Goal: Navigation & Orientation: Find specific page/section

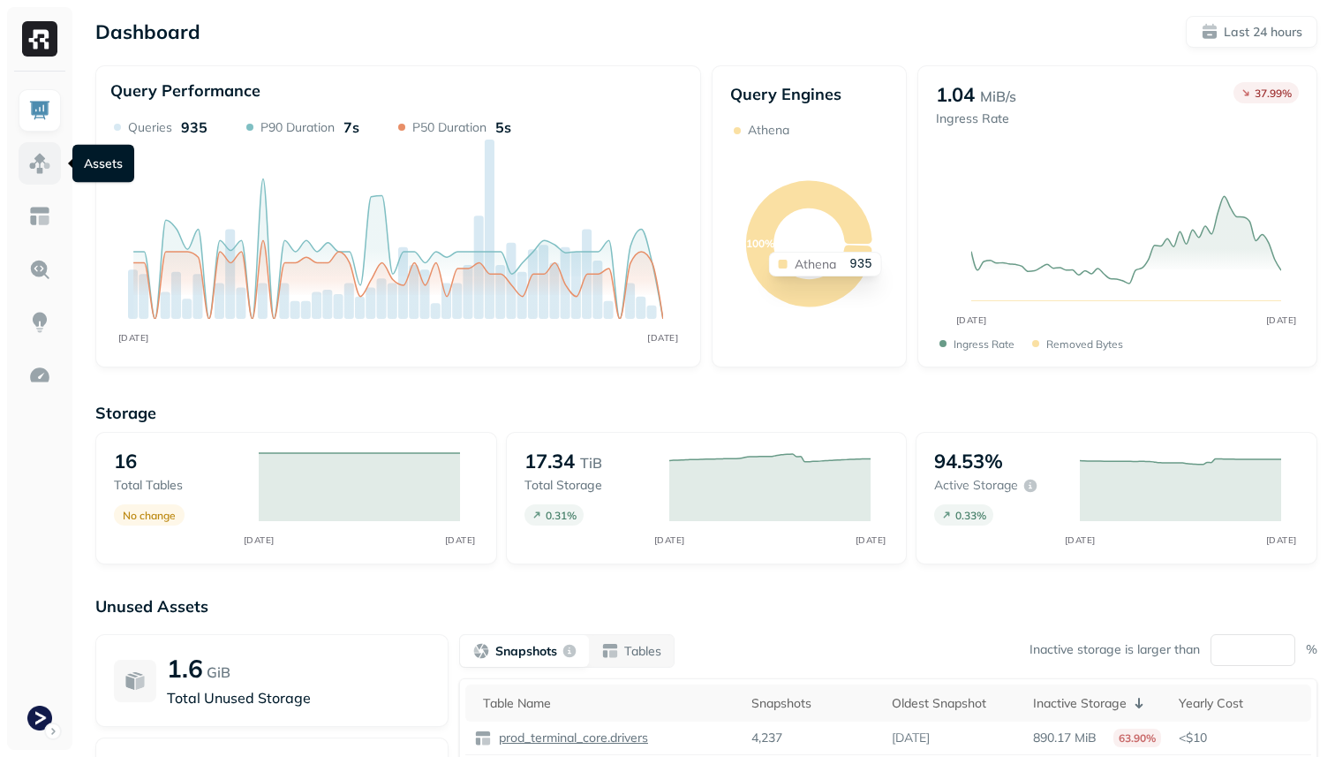
click at [39, 159] on img at bounding box center [39, 163] width 23 height 23
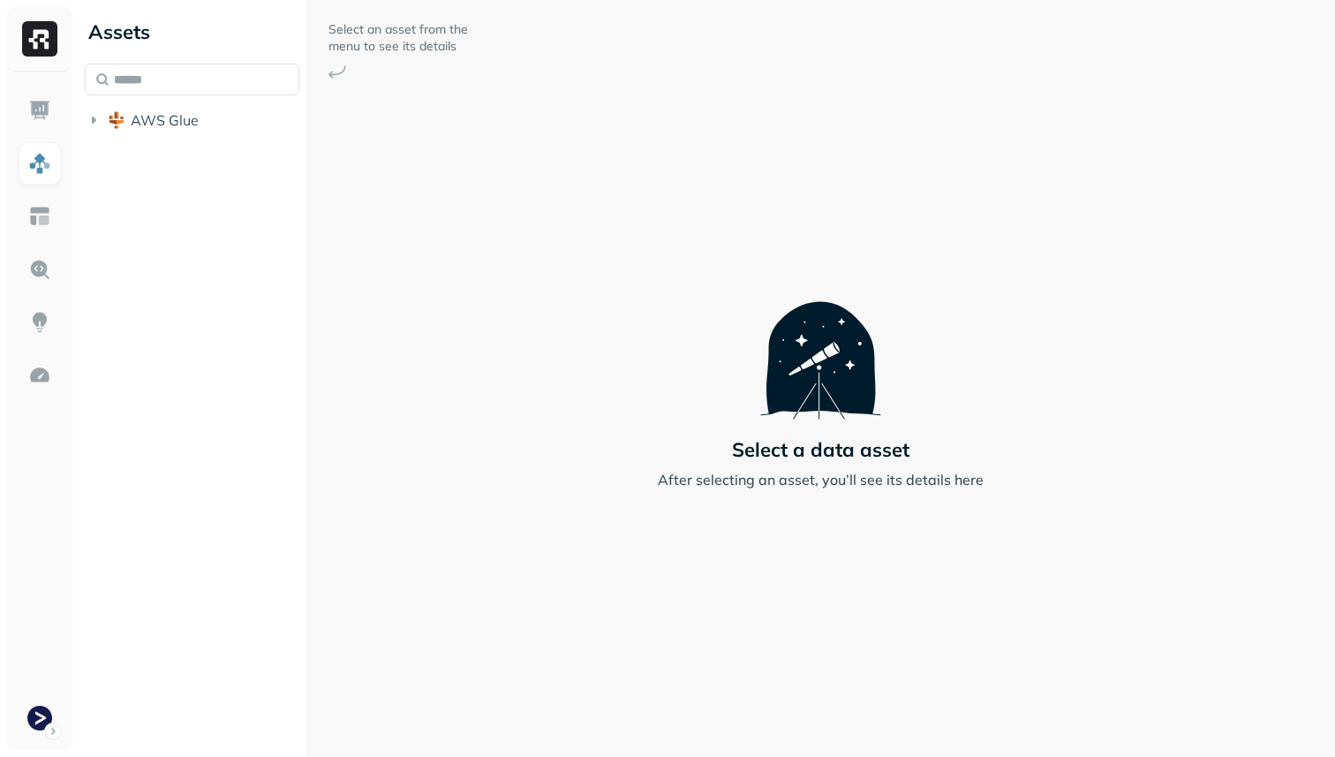
click at [149, 136] on li "AWS Glue" at bounding box center [192, 122] width 215 height 32
click at [153, 132] on button "AWS Glue" at bounding box center [192, 120] width 215 height 28
click at [152, 156] on span "prod_terminal_core" at bounding box center [212, 154] width 128 height 18
click at [165, 179] on span "Tables" at bounding box center [165, 187] width 44 height 18
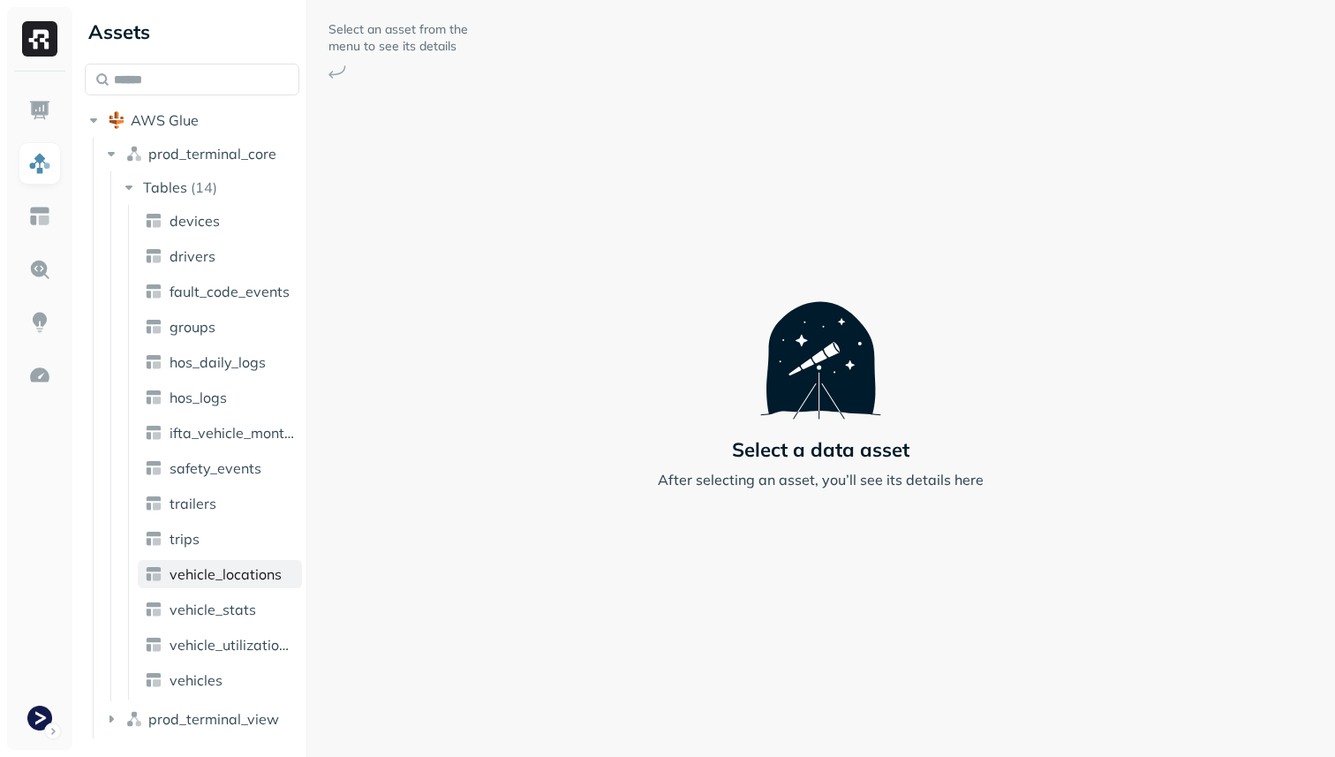
click at [267, 582] on span "vehicle_locations" at bounding box center [226, 574] width 112 height 18
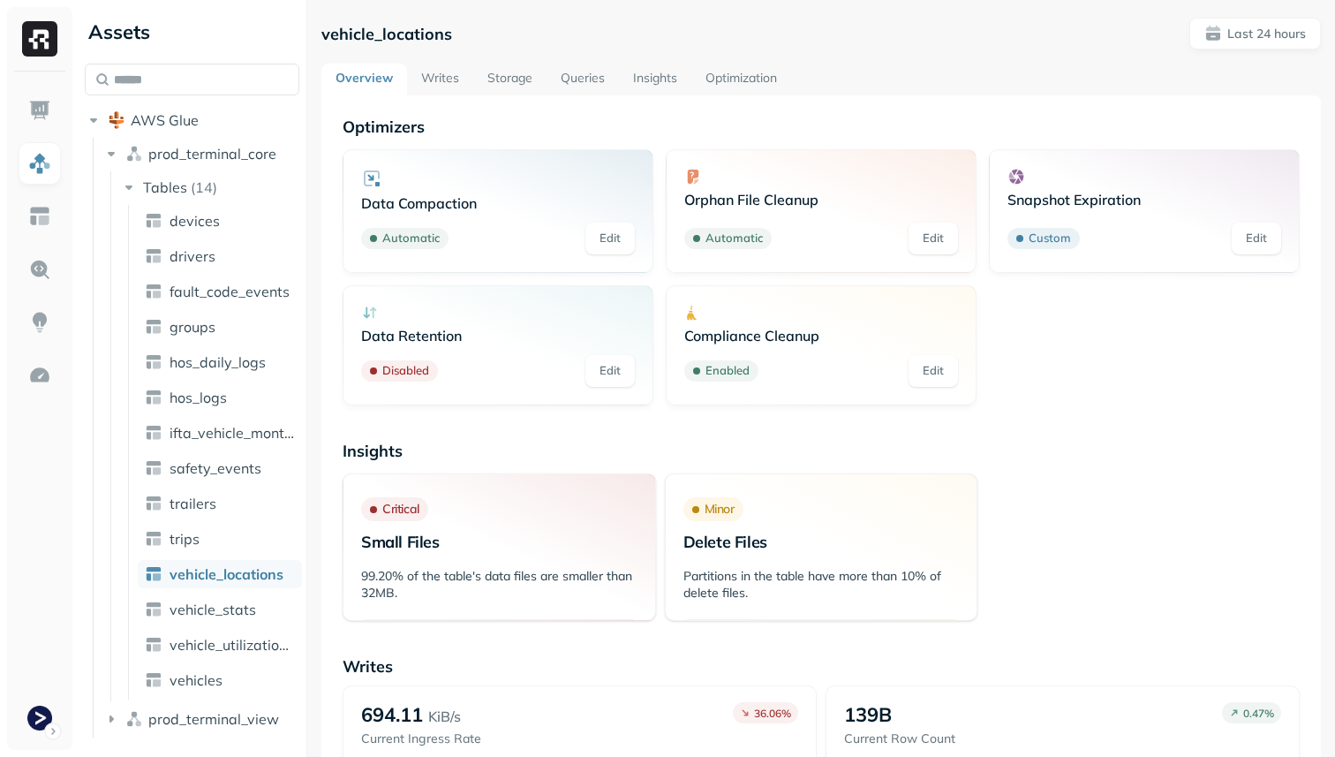
click at [530, 79] on link "Storage" at bounding box center [509, 80] width 73 height 32
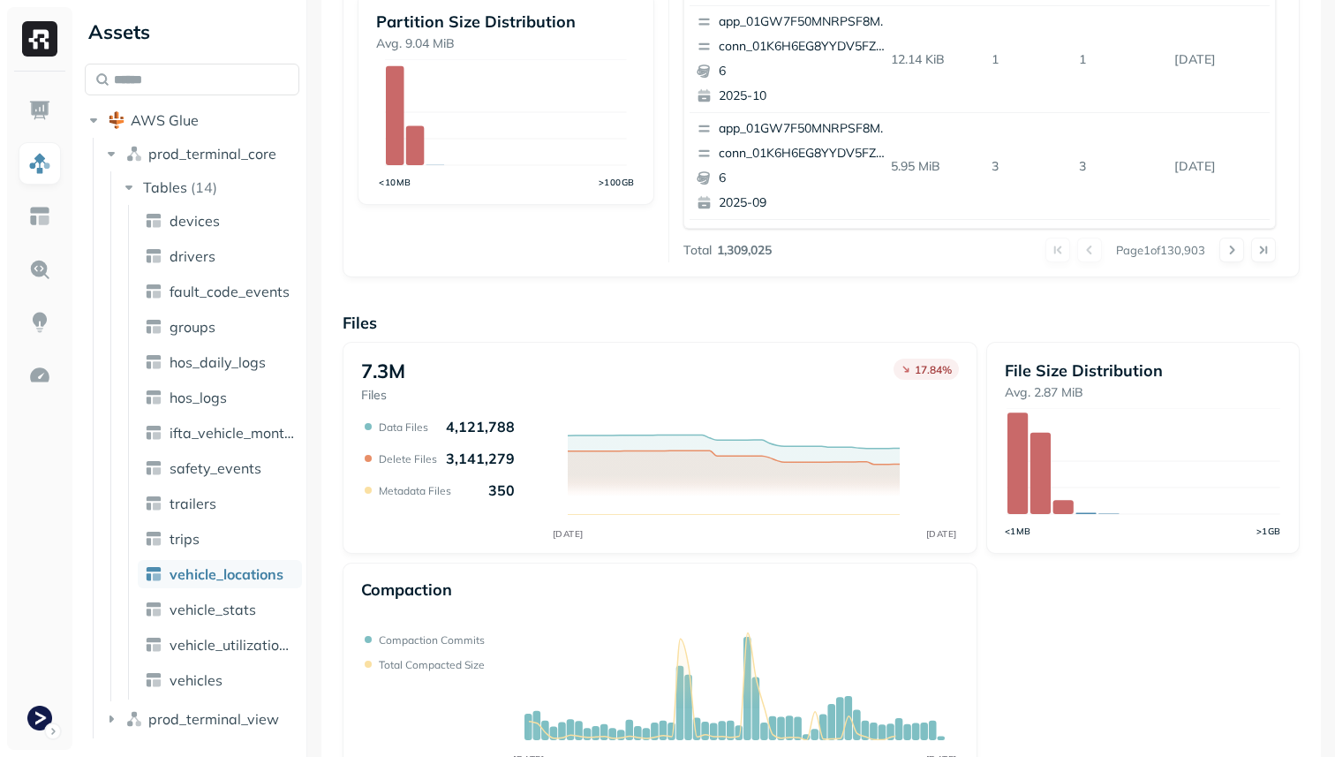
scroll to position [593, 0]
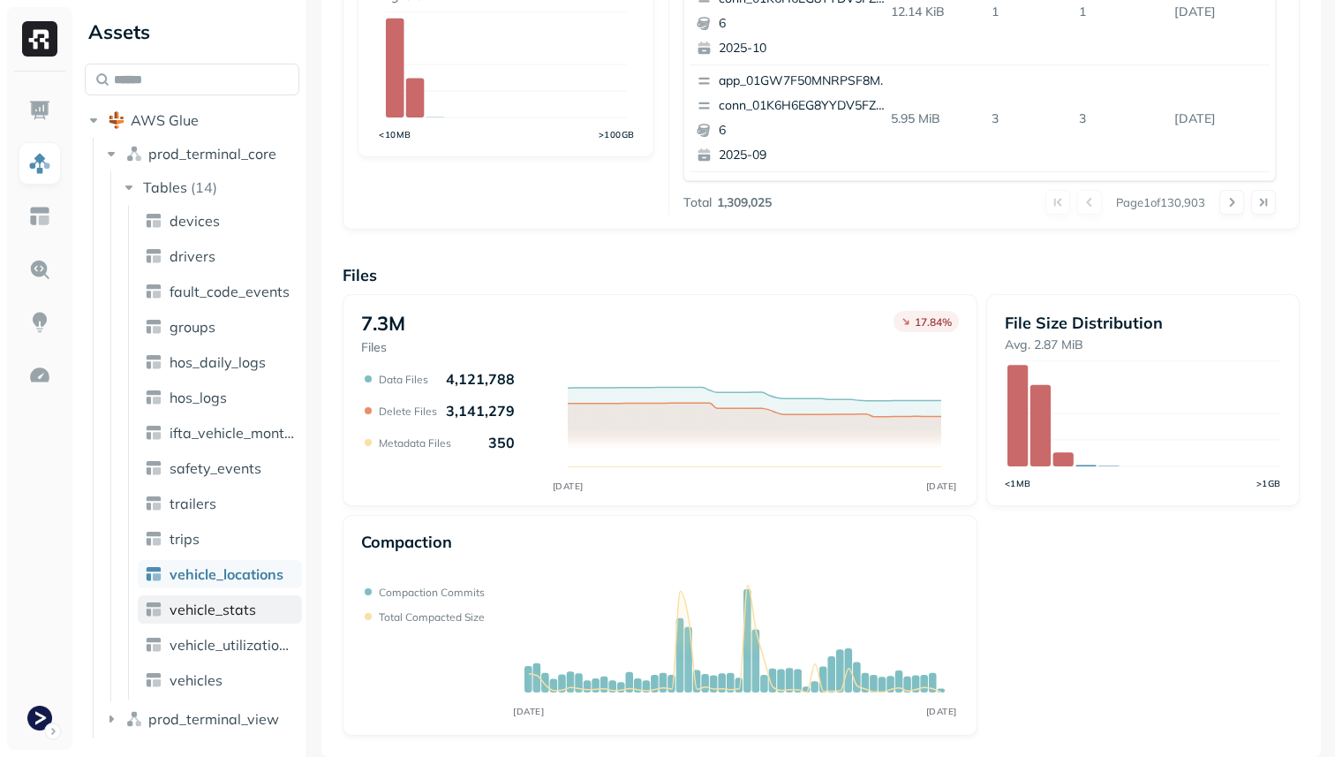
click at [236, 610] on span "vehicle_stats" at bounding box center [213, 609] width 87 height 18
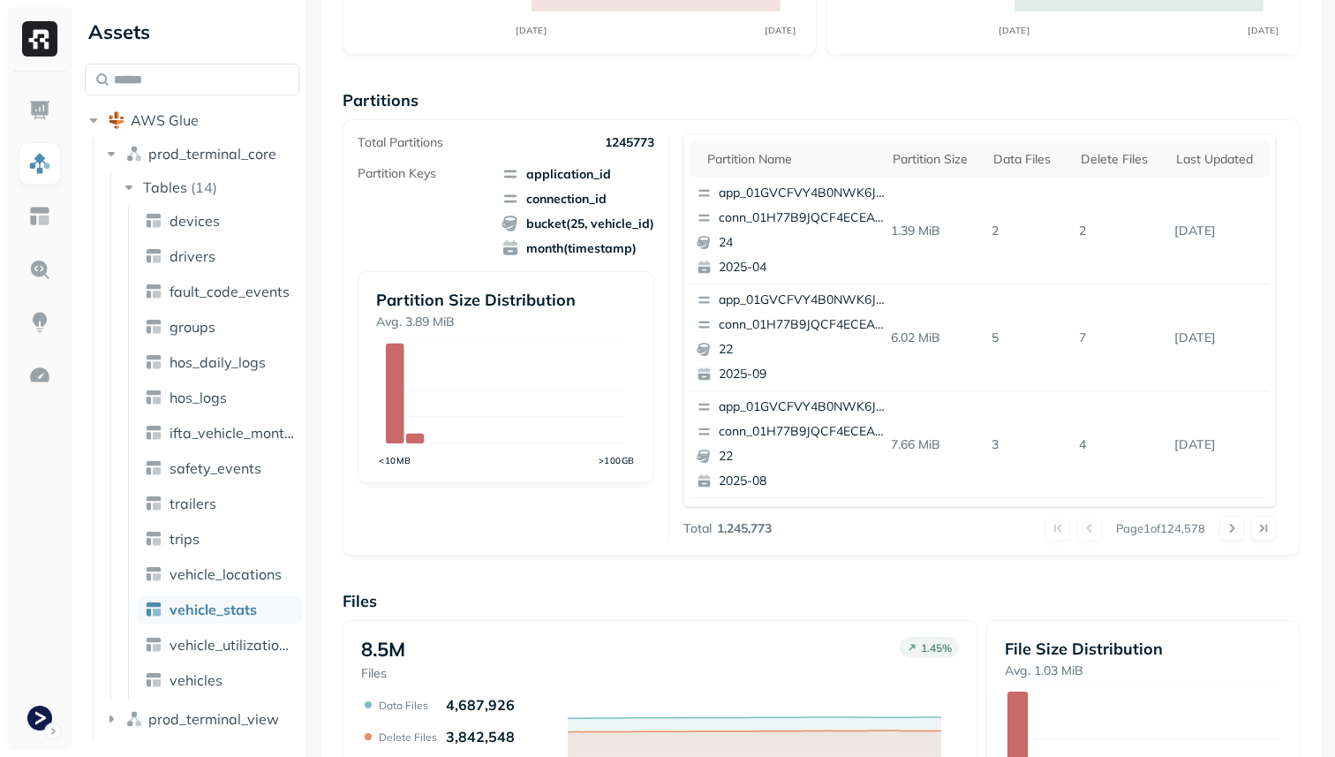
scroll to position [156, 0]
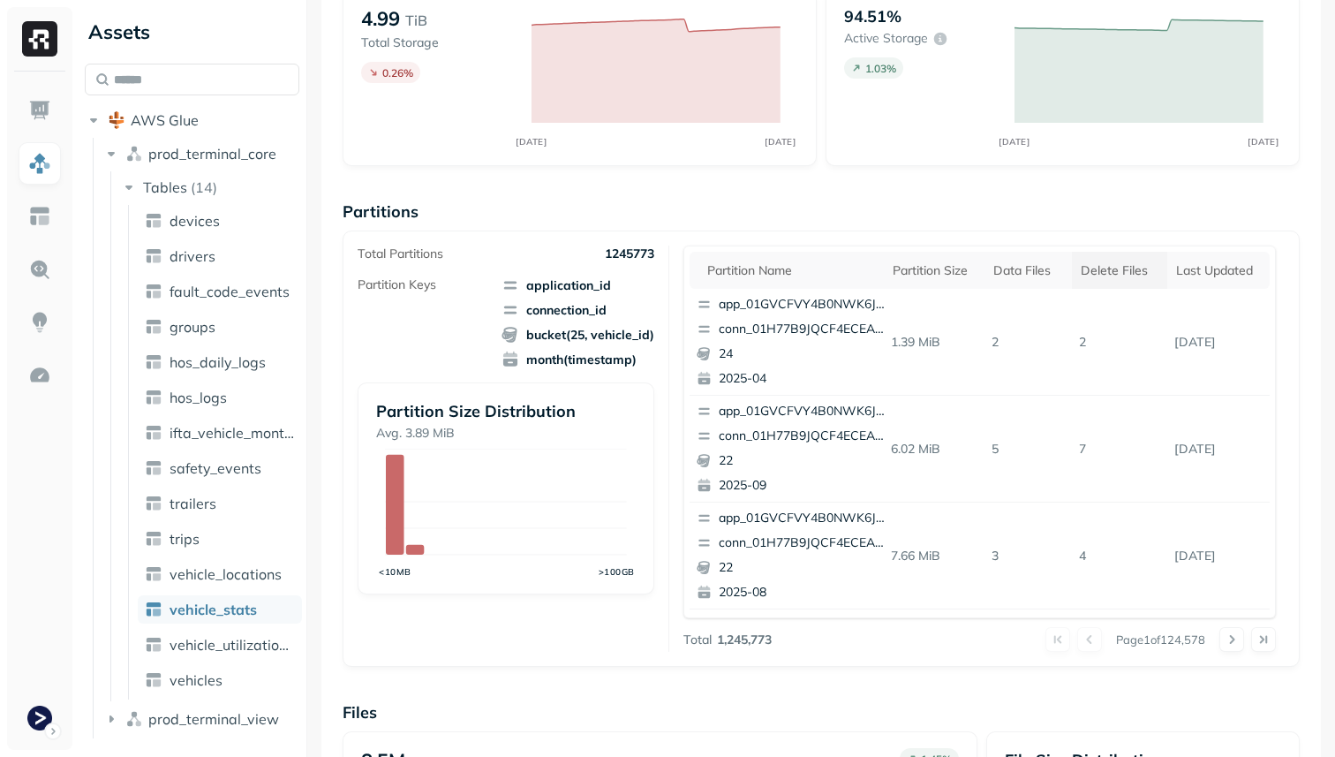
click at [1123, 252] on th "Delete Files" at bounding box center [1119, 270] width 95 height 37
click at [1028, 272] on div "Data Files" at bounding box center [1021, 270] width 64 height 17
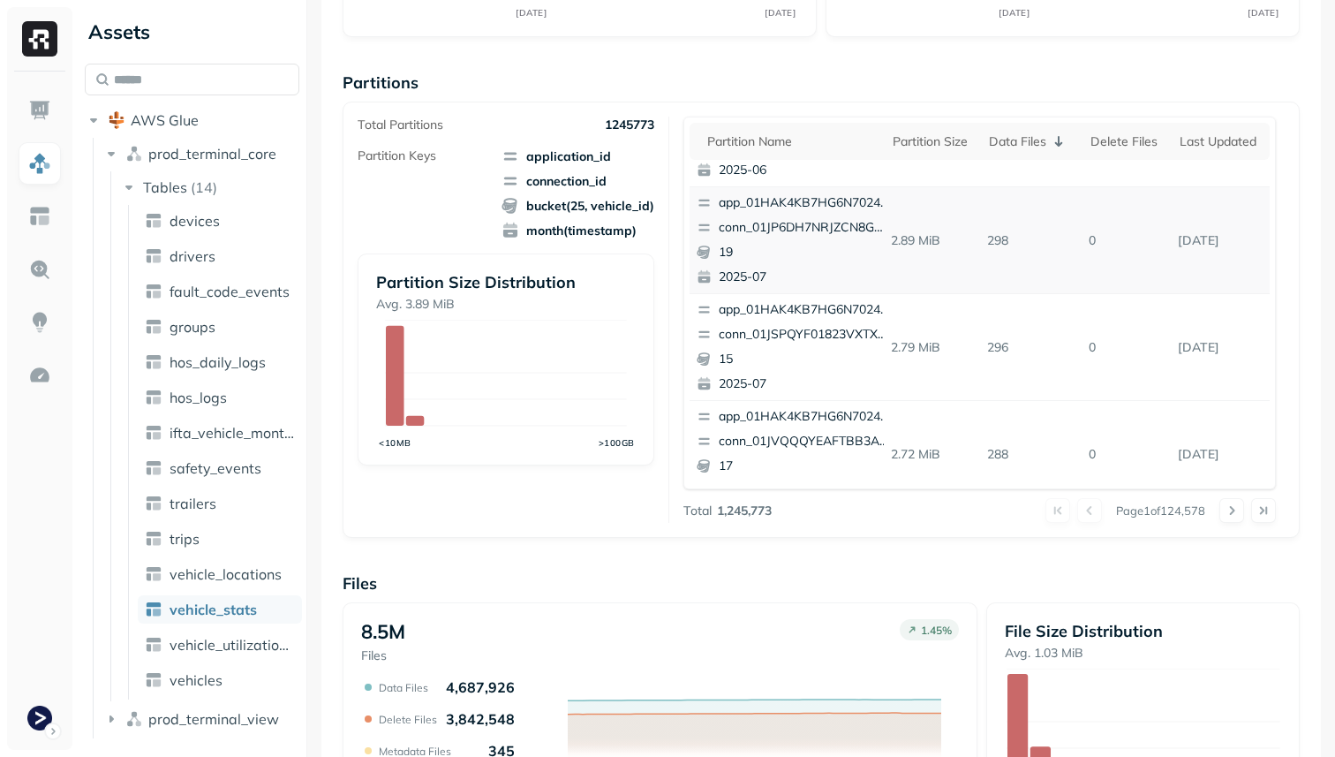
scroll to position [0, 0]
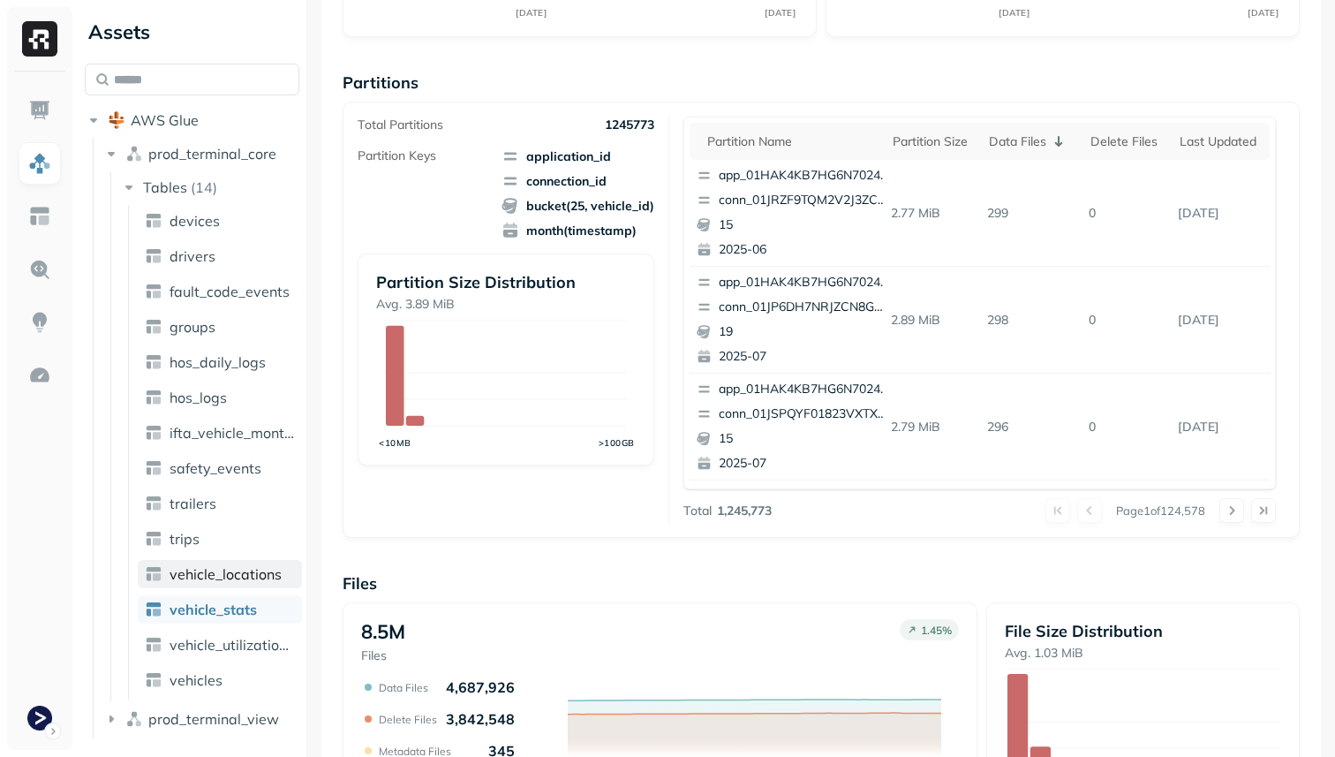
click at [238, 568] on span "vehicle_locations" at bounding box center [226, 574] width 112 height 18
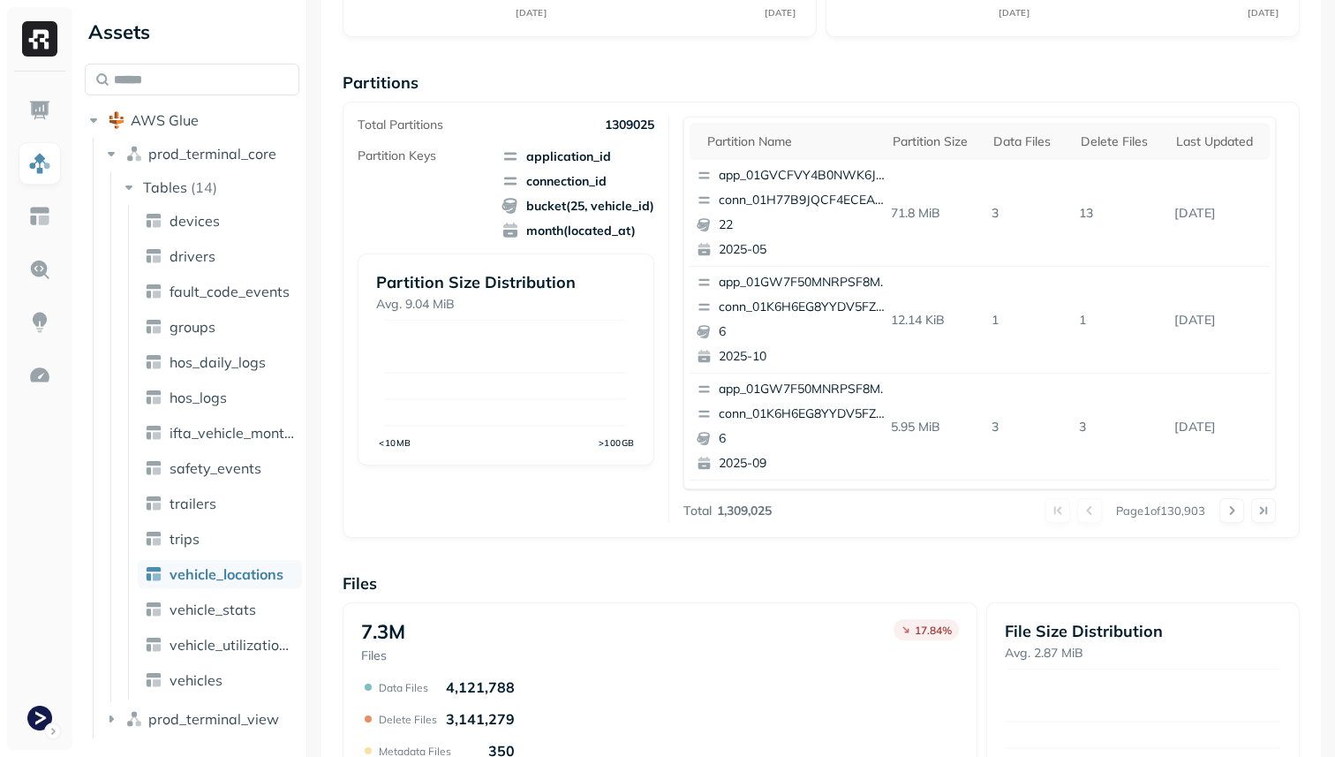
scroll to position [117, 0]
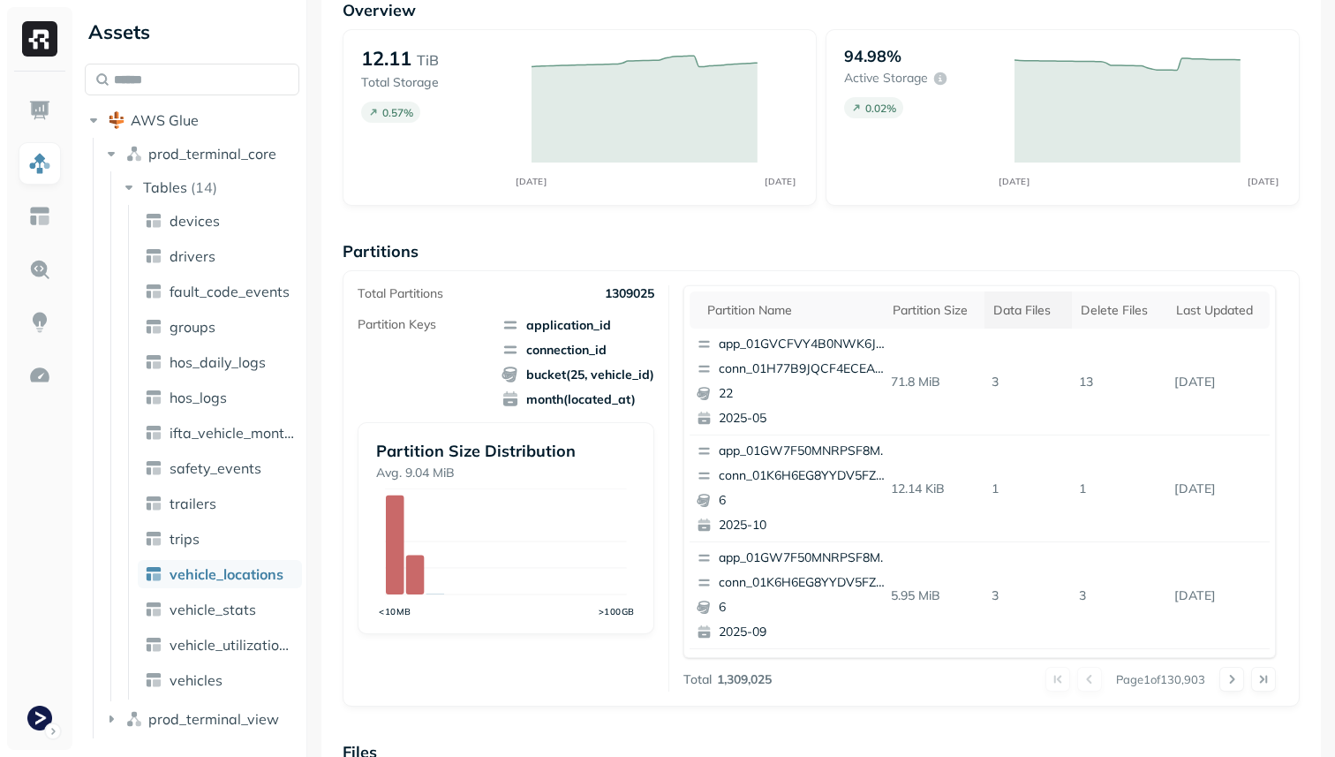
click at [1023, 313] on div "Data Files" at bounding box center [1028, 310] width 70 height 17
click at [1113, 305] on div "Delete Files" at bounding box center [1127, 310] width 72 height 17
click at [1034, 319] on th "Data Files" at bounding box center [1020, 309] width 81 height 37
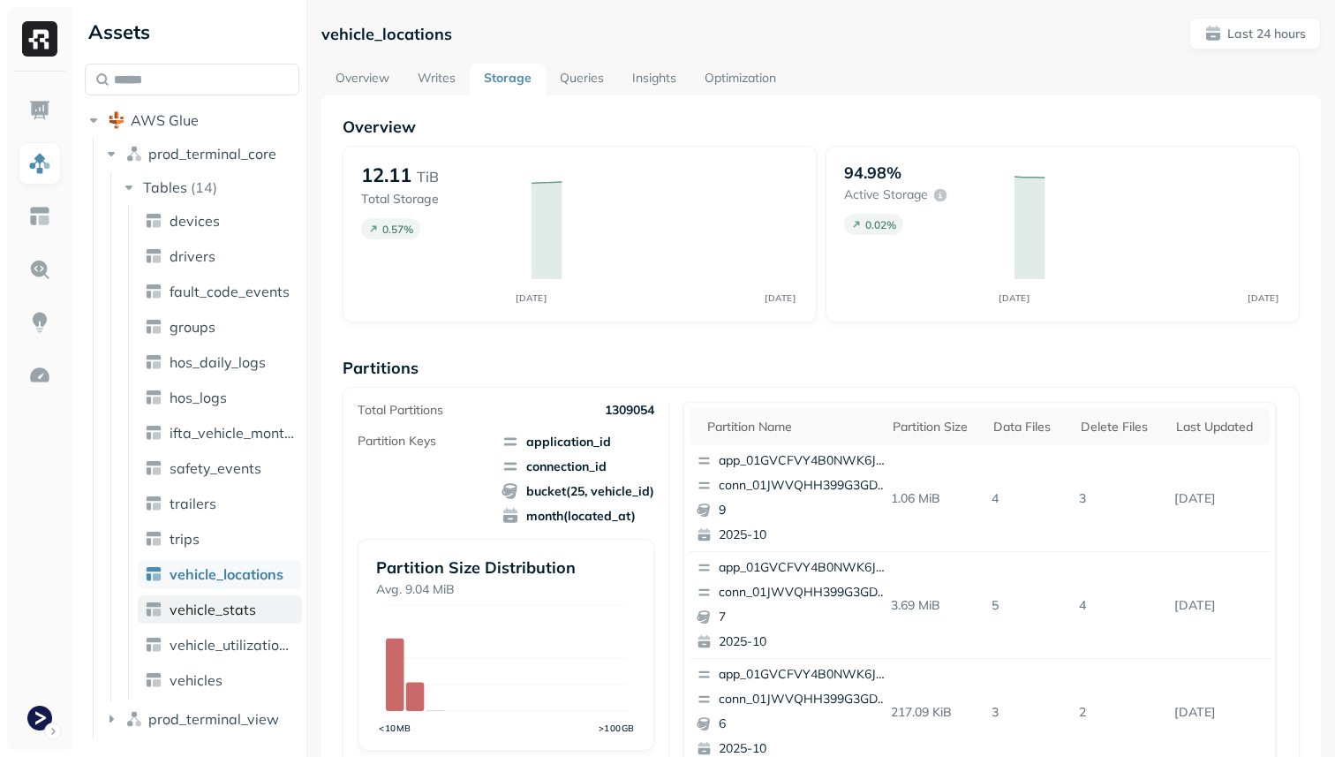
click at [234, 608] on span "vehicle_stats" at bounding box center [213, 609] width 87 height 18
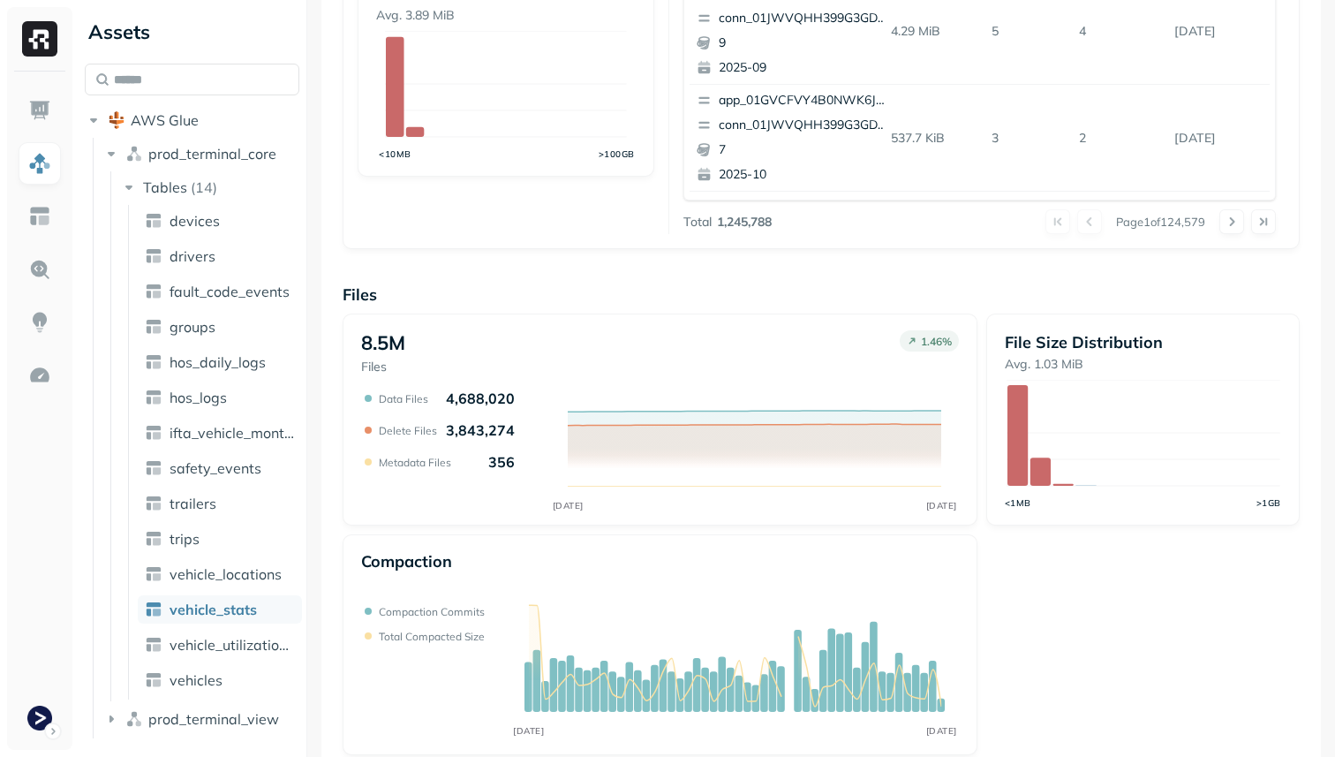
scroll to position [593, 0]
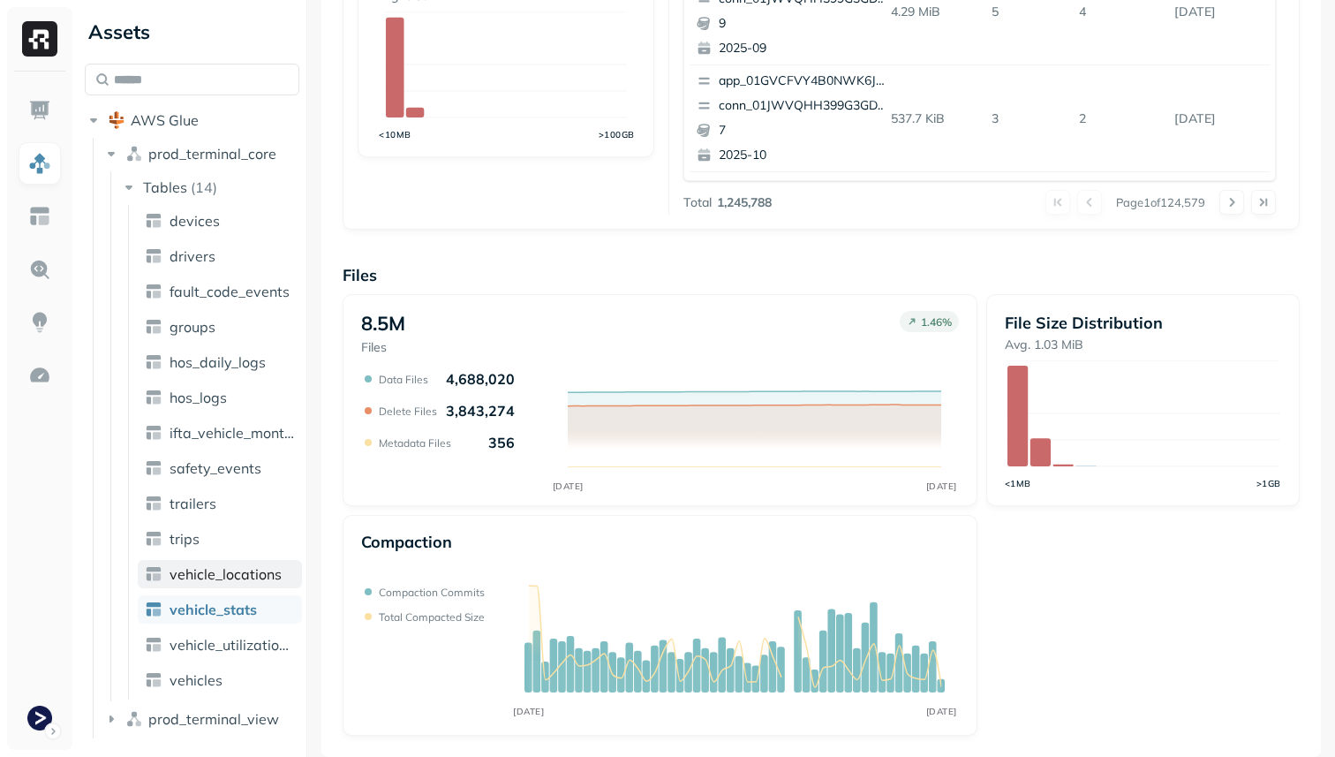
click at [218, 578] on span "vehicle_locations" at bounding box center [226, 574] width 112 height 18
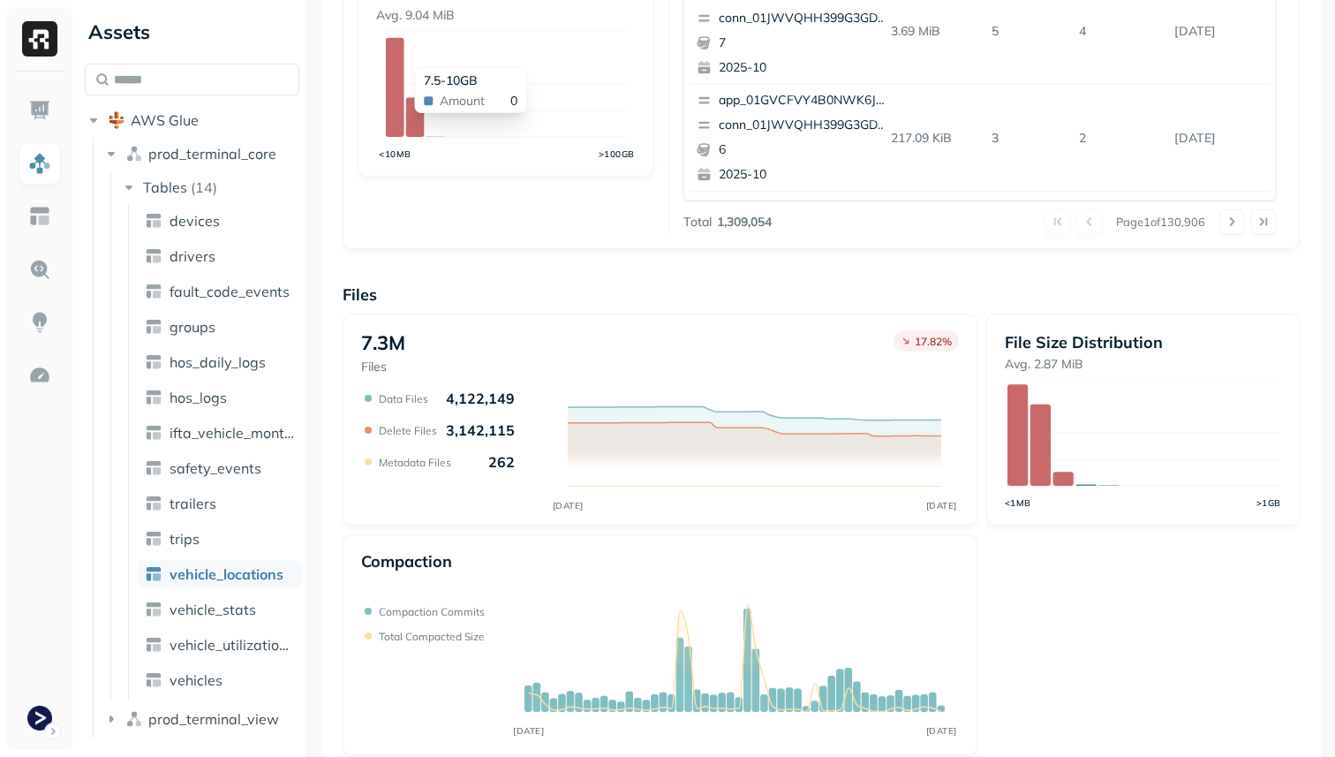
scroll to position [593, 0]
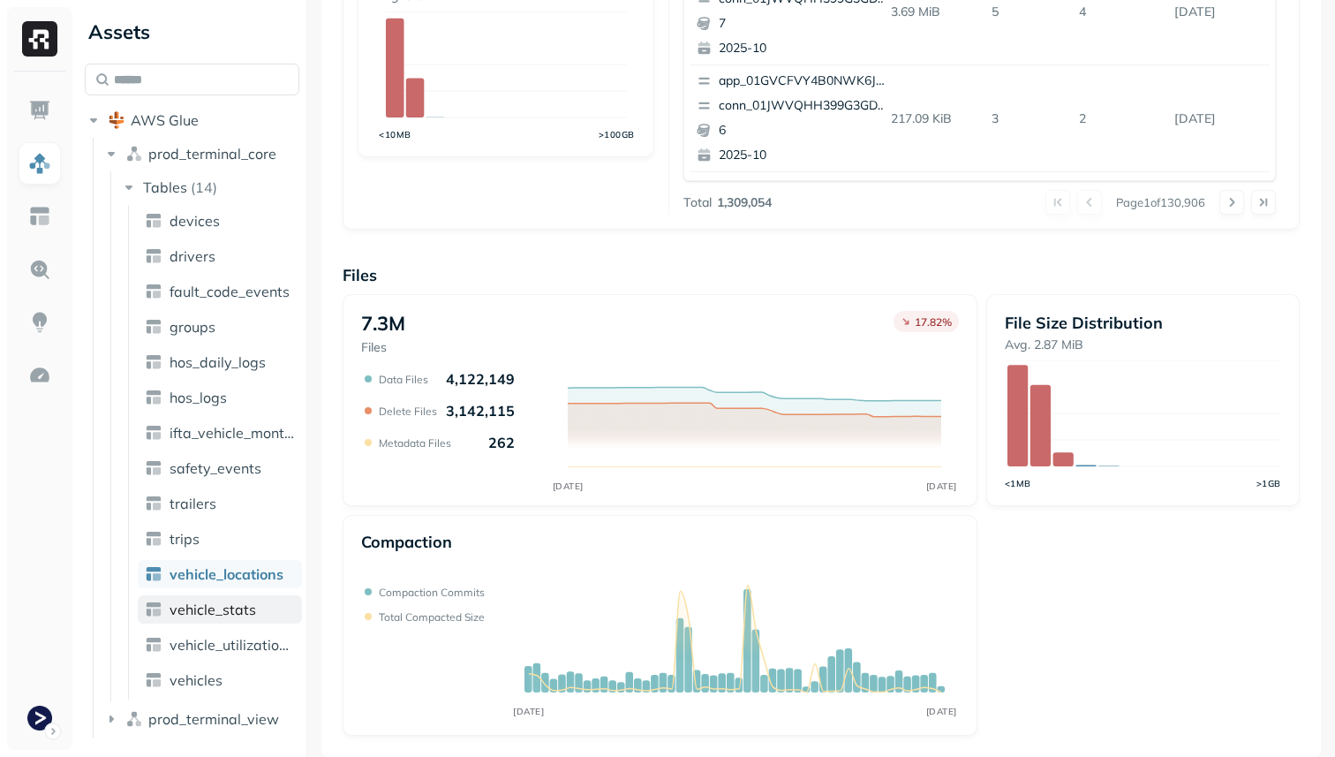
click at [213, 614] on span "vehicle_stats" at bounding box center [213, 609] width 87 height 18
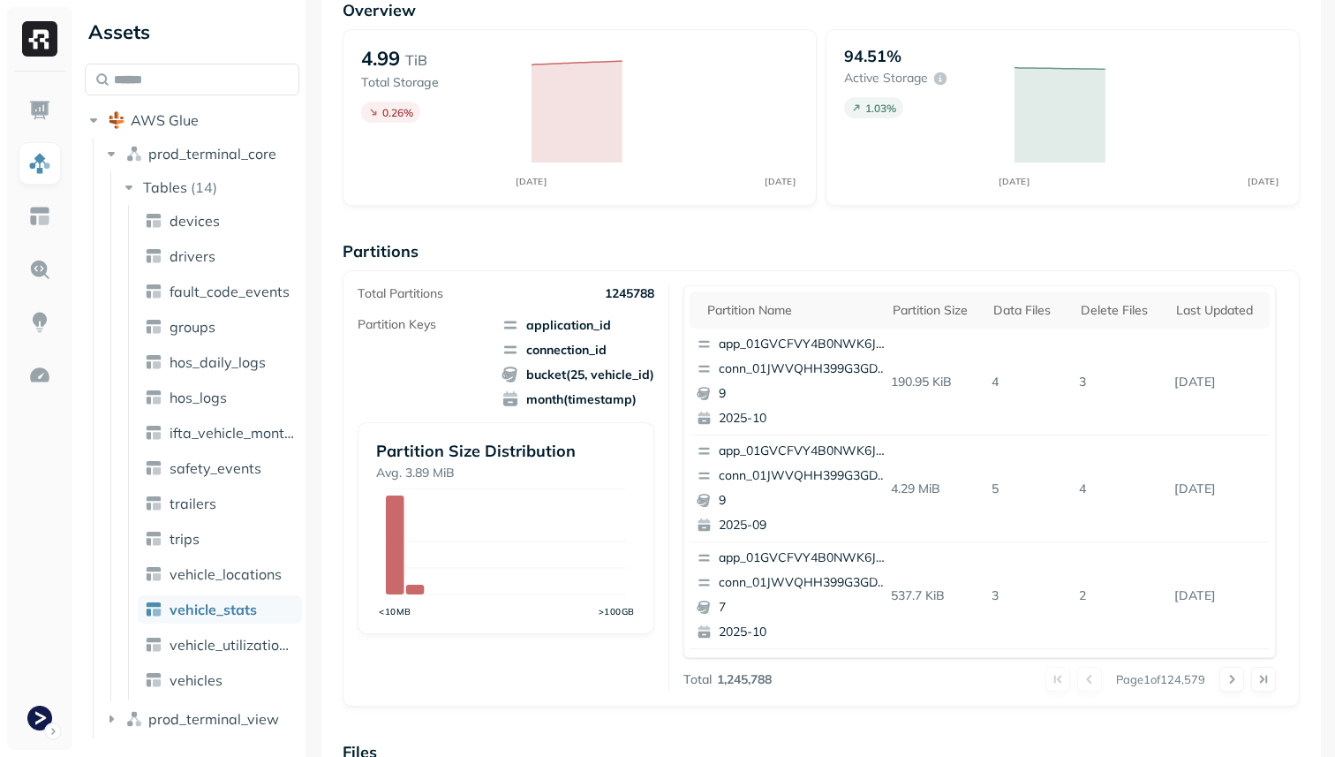
scroll to position [593, 0]
